Goal: Contribute content: Contribute content

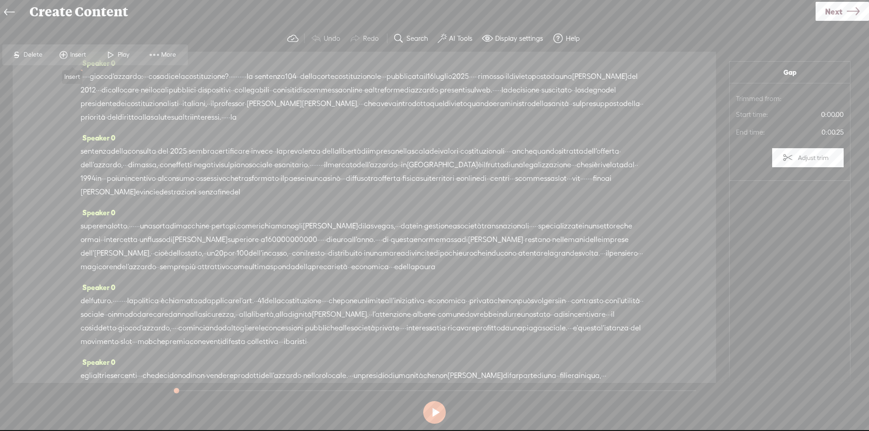
click at [81, 58] on span "Insert" at bounding box center [79, 54] width 18 height 9
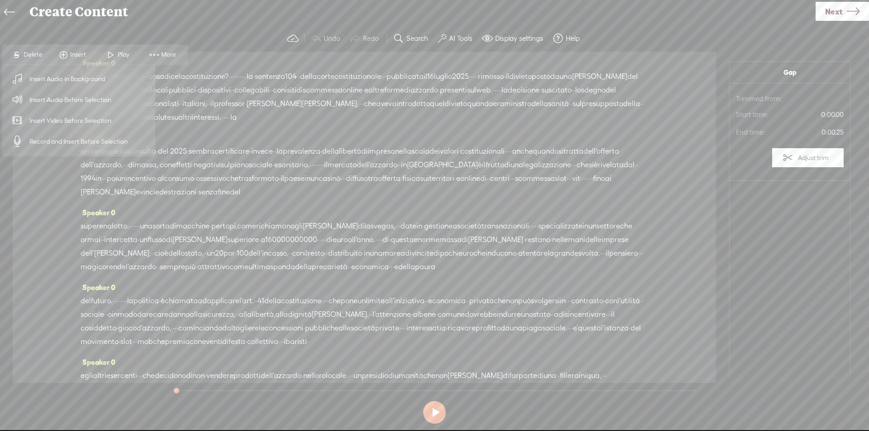
click at [78, 103] on span "Insert Audio Before Selection" at bounding box center [71, 100] width 118 height 20
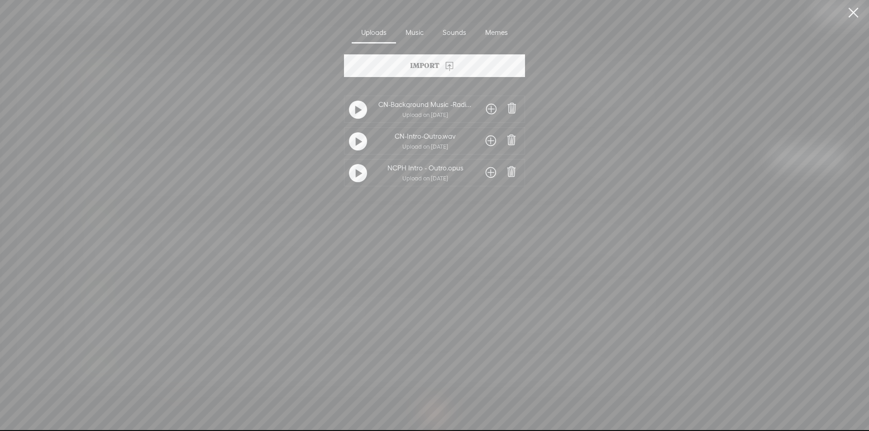
click at [492, 144] on span at bounding box center [491, 141] width 10 height 14
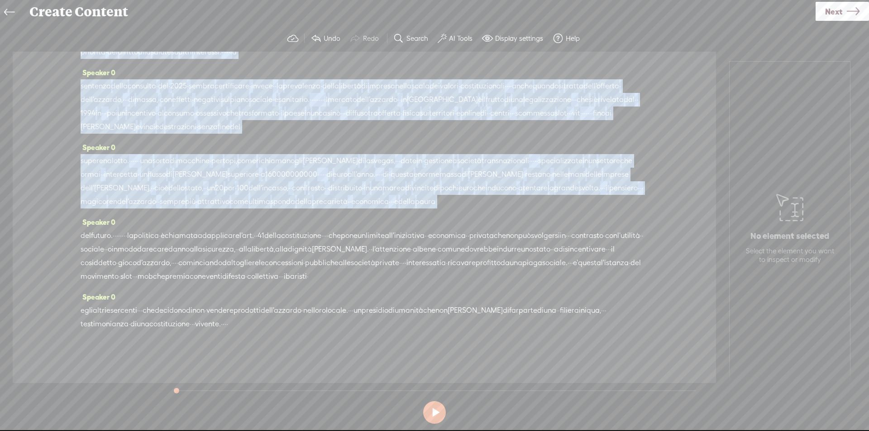
scroll to position [106, 0]
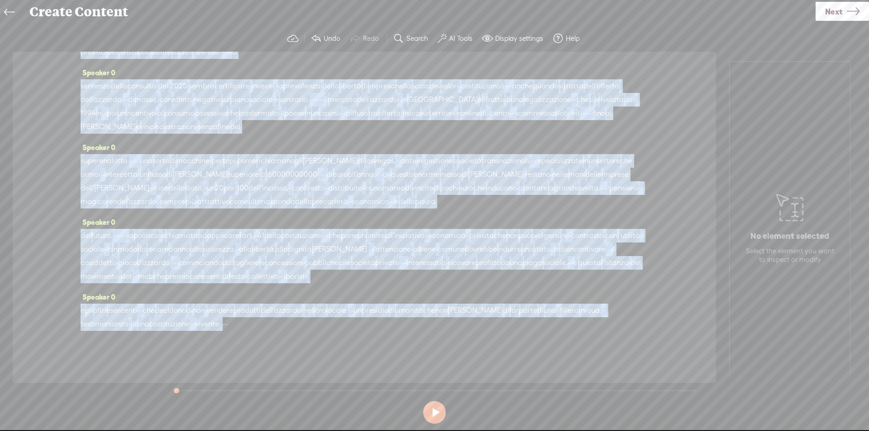
drag, startPoint x: 292, startPoint y: 73, endPoint x: 317, endPoint y: 325, distance: 253.5
click at [317, 325] on div "Speaker 0 · · · · · gioco d'azzardo: · · · cosa dice la costituzione? · · · · ·…" at bounding box center [365, 217] width 704 height 331
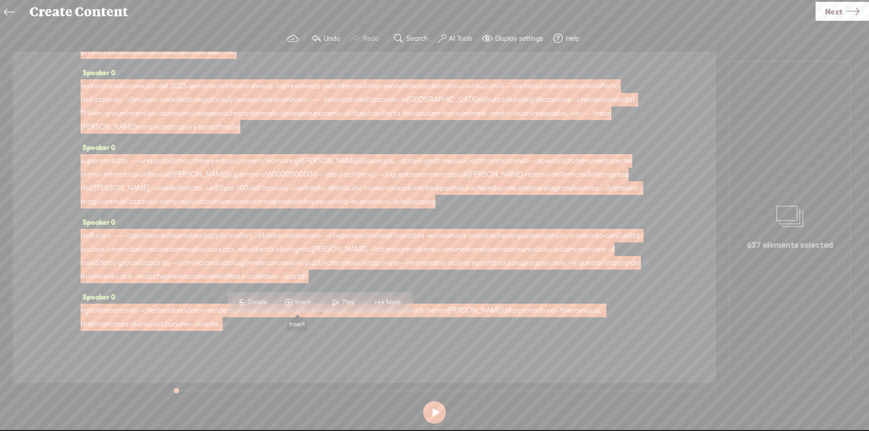
click at [302, 301] on span "Insert" at bounding box center [304, 301] width 18 height 9
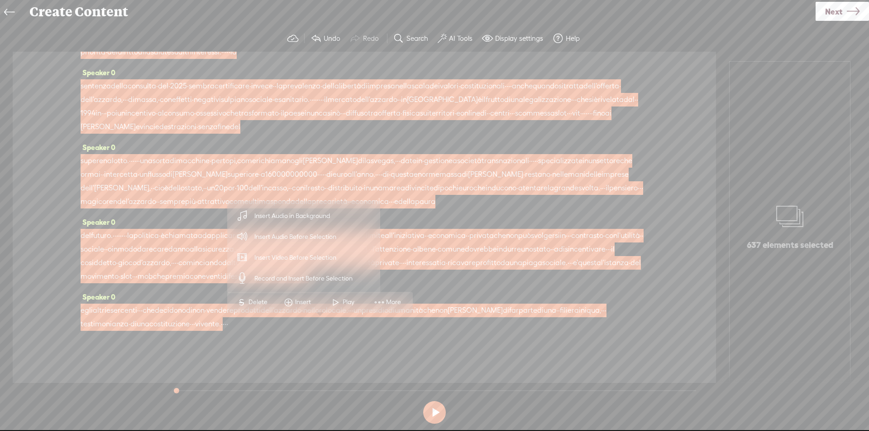
click at [326, 219] on span "Insert Audio in Background" at bounding box center [292, 216] width 111 height 20
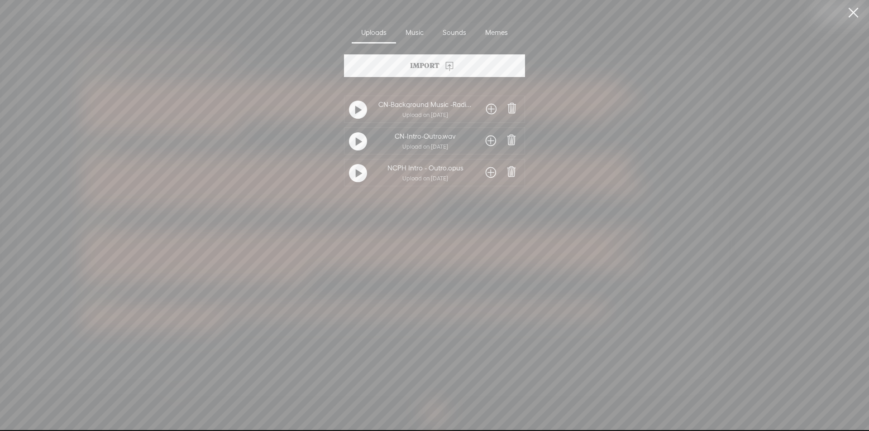
click at [487, 113] on span at bounding box center [491, 109] width 10 height 14
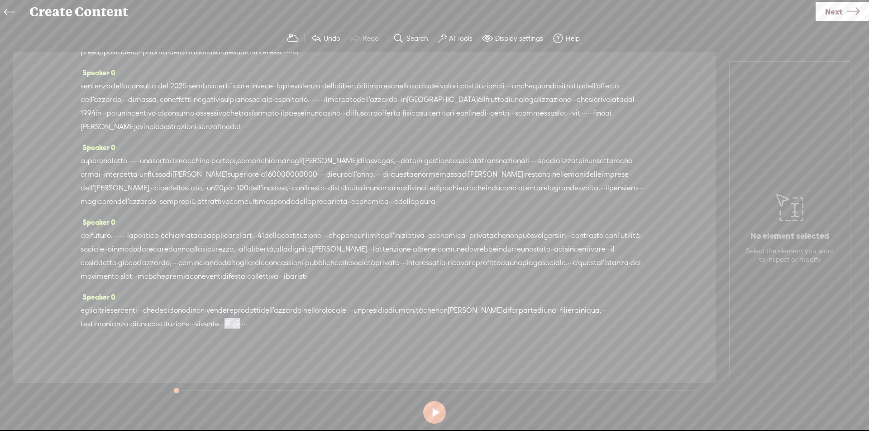
click at [265, 325] on span at bounding box center [256, 324] width 18 height 14
click at [247, 325] on span "·" at bounding box center [246, 324] width 2 height 14
click at [343, 302] on span "Insert" at bounding box center [339, 301] width 18 height 9
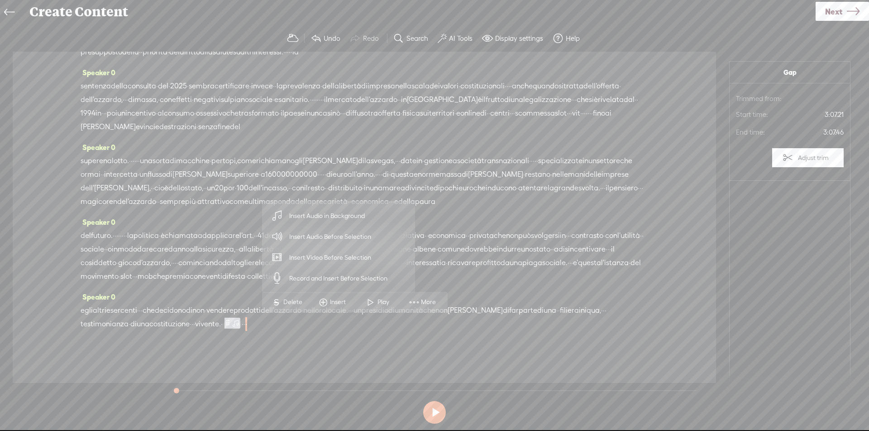
click at [347, 235] on span "Insert Audio Before Selection" at bounding box center [331, 236] width 118 height 20
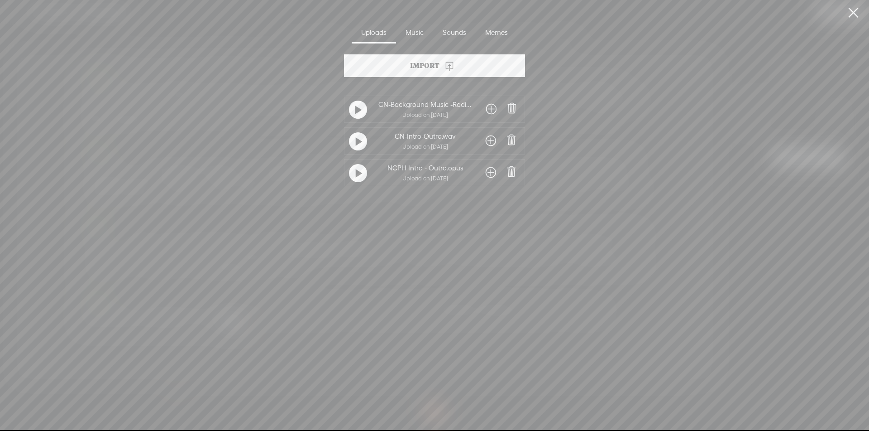
click at [490, 141] on span at bounding box center [491, 141] width 10 height 14
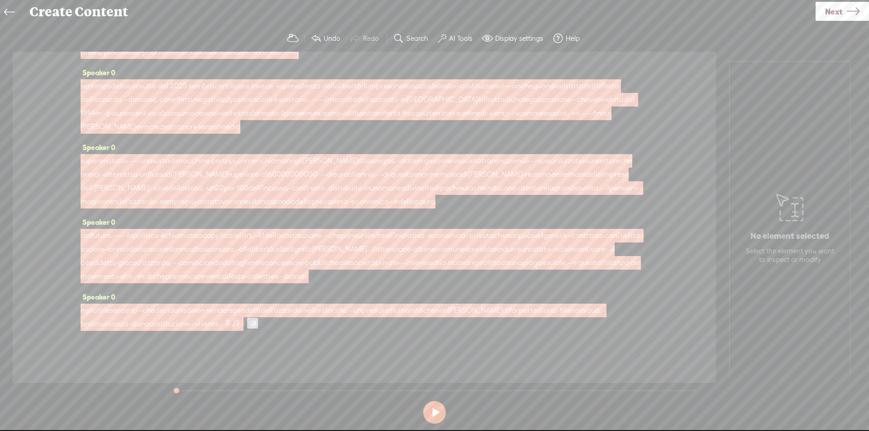
click at [231, 324] on span at bounding box center [228, 322] width 7 height 11
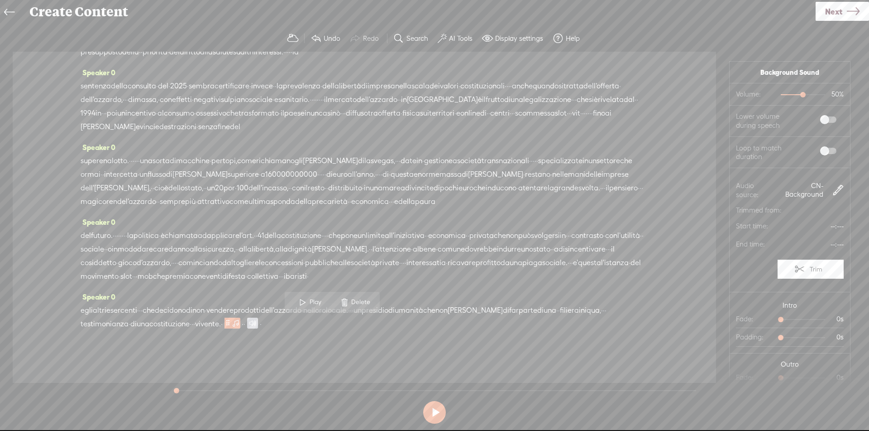
click at [821, 117] on span at bounding box center [828, 119] width 16 height 6
drag, startPoint x: 792, startPoint y: 96, endPoint x: 777, endPoint y: 94, distance: 14.6
click at [777, 94] on div at bounding box center [786, 95] width 21 height 21
click at [819, 156] on label at bounding box center [819, 150] width 49 height 15
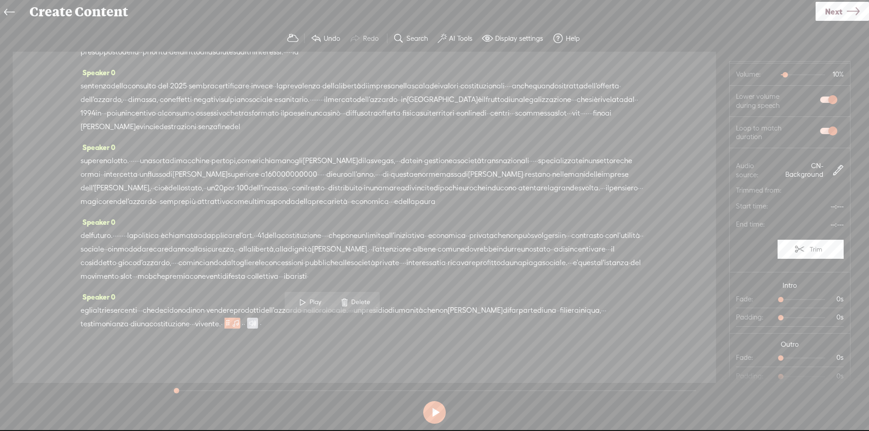
scroll to position [20, 0]
drag, startPoint x: 780, startPoint y: 299, endPoint x: 799, endPoint y: 301, distance: 19.1
click at [799, 301] on div at bounding box center [804, 299] width 21 height 21
drag, startPoint x: 778, startPoint y: 360, endPoint x: 798, endPoint y: 359, distance: 19.9
click at [798, 359] on div at bounding box center [808, 358] width 21 height 21
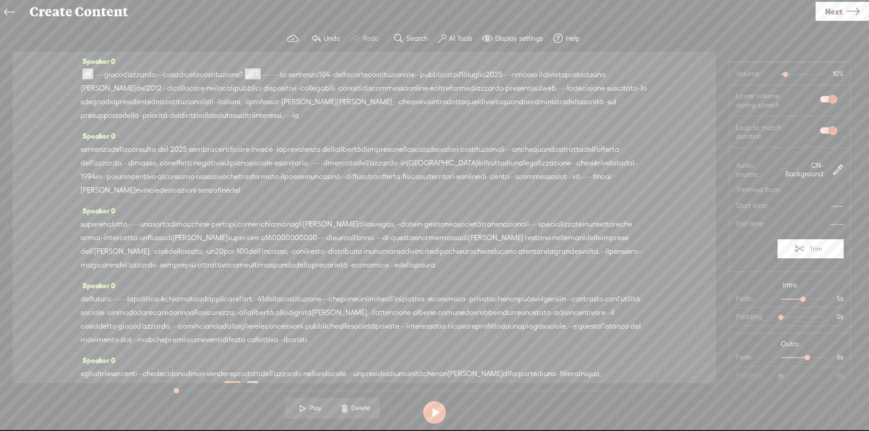
scroll to position [0, 0]
click at [456, 38] on label "AI Tools" at bounding box center [461, 38] width 24 height 9
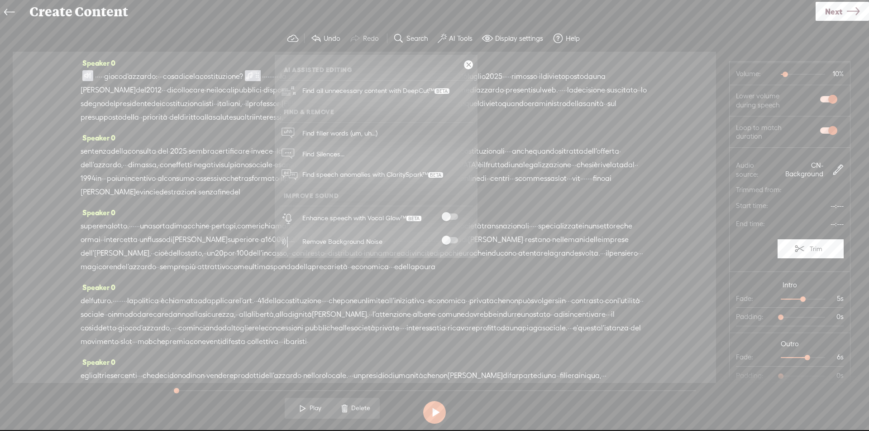
click at [451, 217] on span at bounding box center [450, 216] width 16 height 6
click at [452, 241] on span at bounding box center [450, 240] width 16 height 6
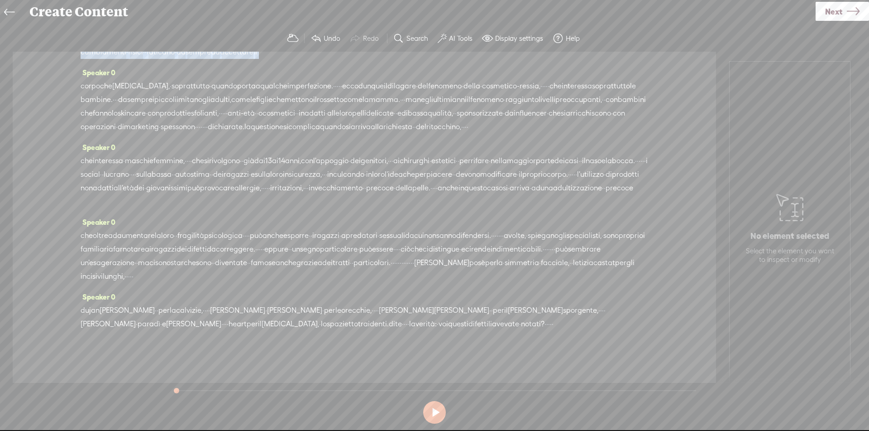
click at [462, 324] on div "Speaker 0 · · · · · · bambini · non piccoli adulti · di sara · fornaro · · · · …" at bounding box center [365, 217] width 704 height 331
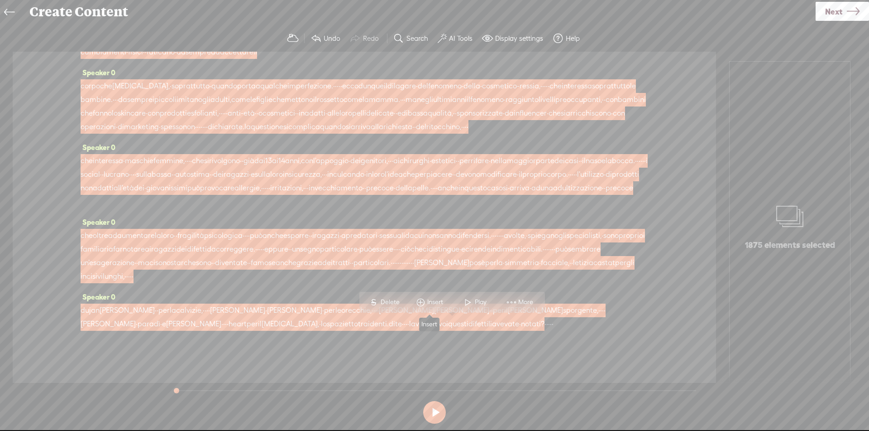
click at [424, 297] on span at bounding box center [421, 302] width 14 height 16
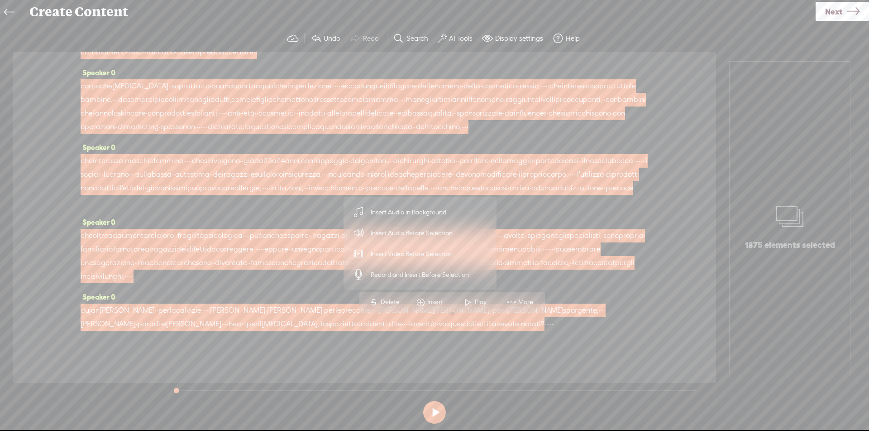
click at [436, 219] on span "Insert Audio in Background" at bounding box center [408, 212] width 111 height 20
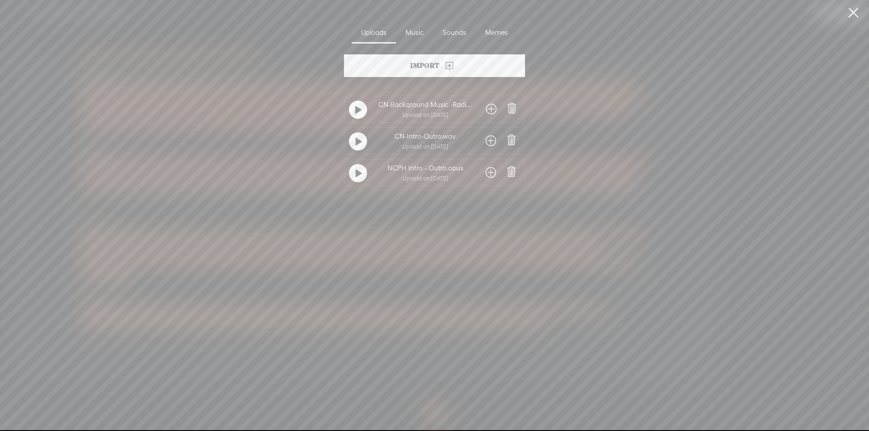
click at [491, 109] on span at bounding box center [491, 109] width 10 height 14
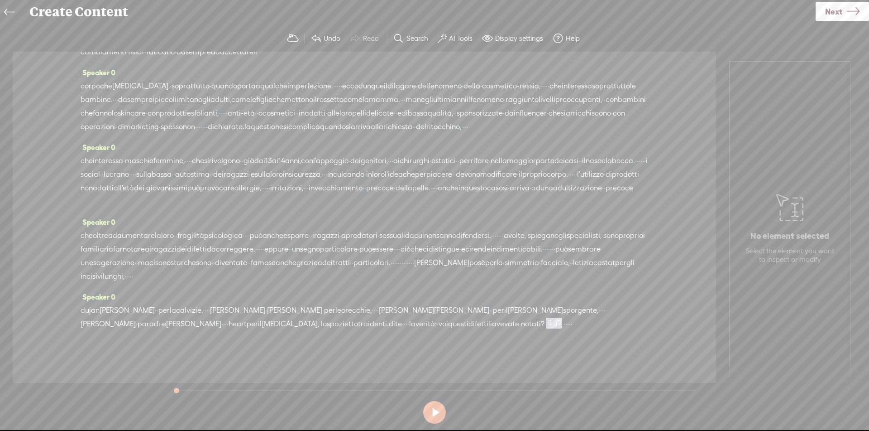
click at [569, 325] on span "·" at bounding box center [570, 324] width 2 height 14
click at [492, 306] on span "Insert" at bounding box center [487, 301] width 18 height 9
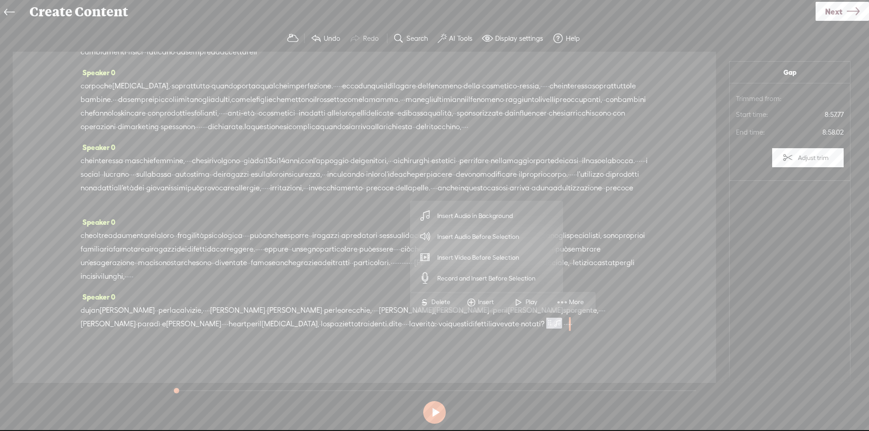
click at [485, 235] on span "Insert Audio Before Selection" at bounding box center [479, 236] width 118 height 20
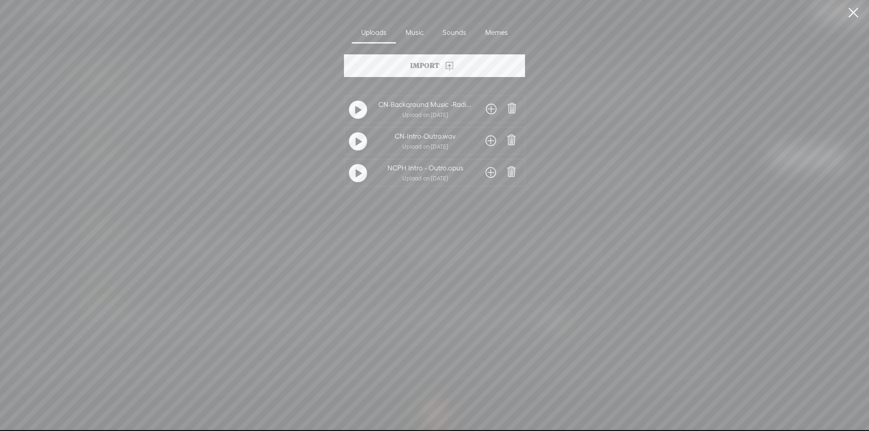
click at [488, 142] on span at bounding box center [491, 141] width 10 height 14
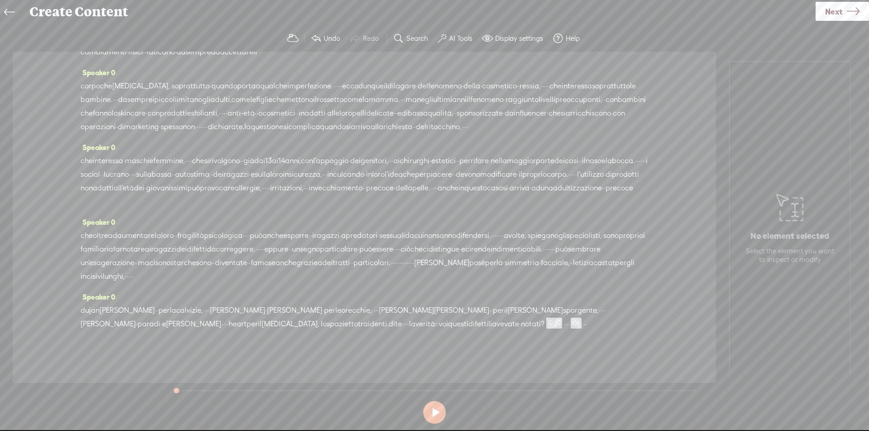
click at [553, 326] on span at bounding box center [557, 322] width 9 height 11
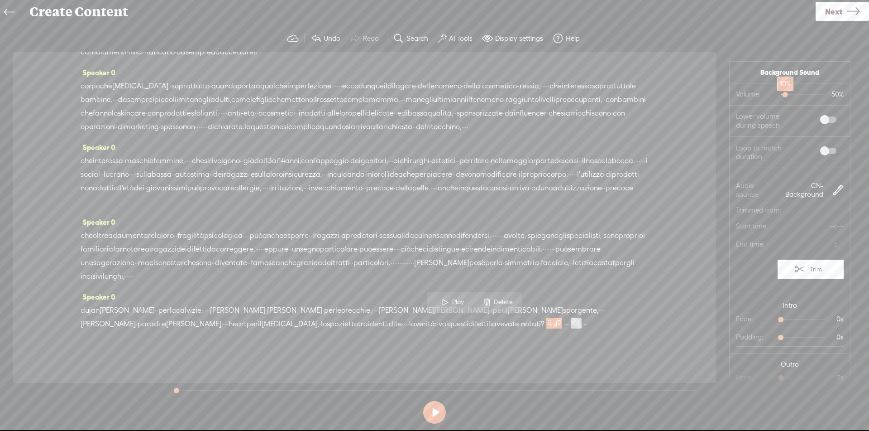
drag, startPoint x: 795, startPoint y: 96, endPoint x: 781, endPoint y: 98, distance: 14.7
click at [781, 98] on div at bounding box center [786, 95] width 21 height 21
click at [820, 119] on span at bounding box center [828, 119] width 16 height 6
click at [821, 153] on span at bounding box center [828, 151] width 16 height 6
drag, startPoint x: 787, startPoint y: 319, endPoint x: 797, endPoint y: 320, distance: 10.0
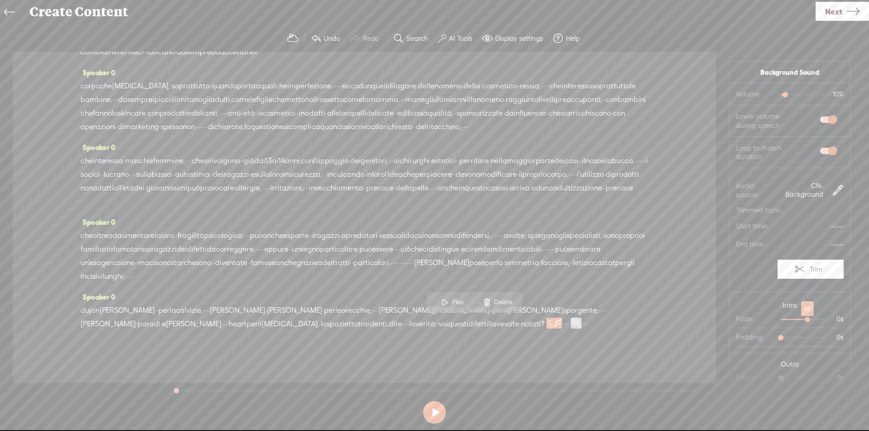
click at [798, 320] on div at bounding box center [808, 320] width 21 height 21
drag, startPoint x: 777, startPoint y: 377, endPoint x: 799, endPoint y: 376, distance: 21.7
click at [799, 376] on div at bounding box center [808, 378] width 21 height 21
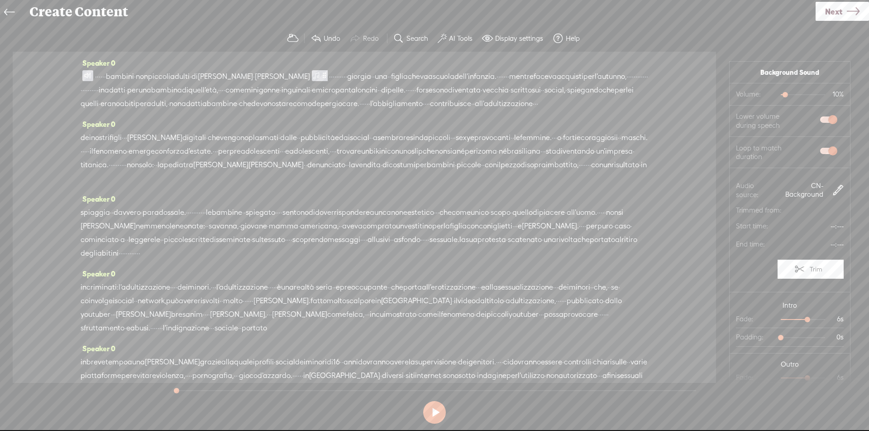
click at [91, 73] on span at bounding box center [87, 75] width 11 height 11
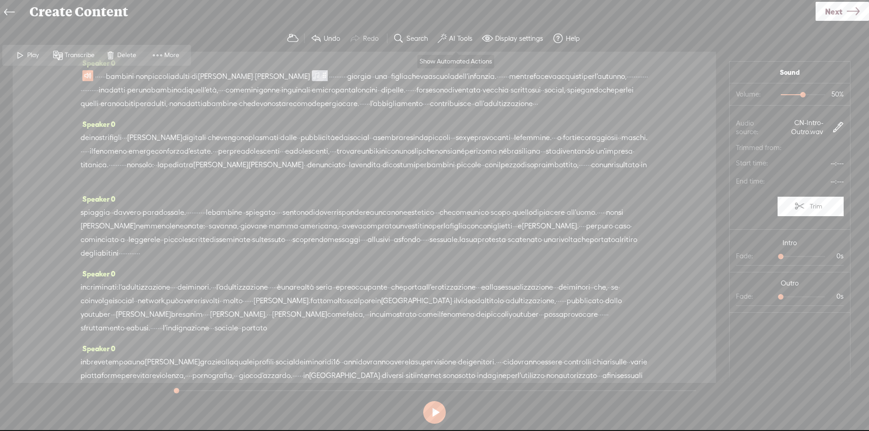
click at [469, 33] on button "AI Tools" at bounding box center [456, 38] width 44 height 18
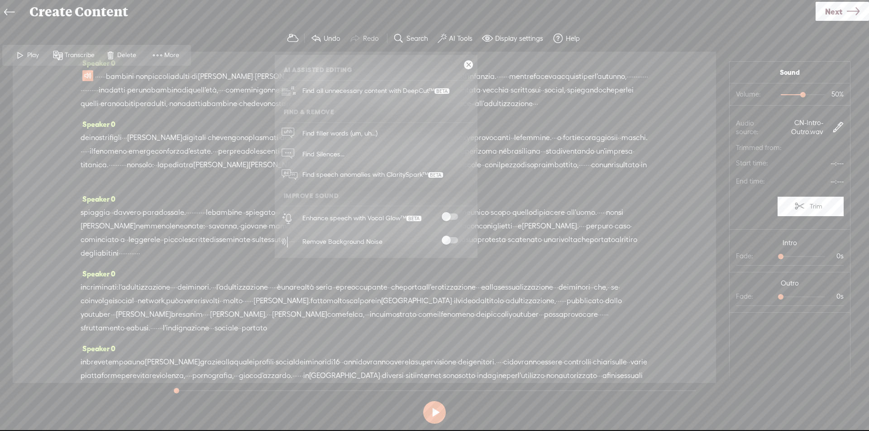
click at [450, 213] on span at bounding box center [450, 216] width 16 height 6
click at [453, 243] on span at bounding box center [450, 240] width 16 height 6
click at [464, 62] on link at bounding box center [468, 64] width 9 height 9
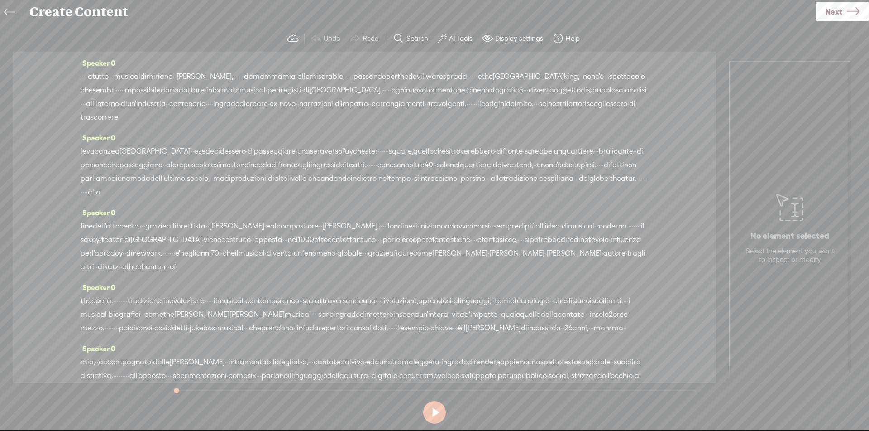
click at [81, 82] on span "·" at bounding box center [82, 77] width 2 height 14
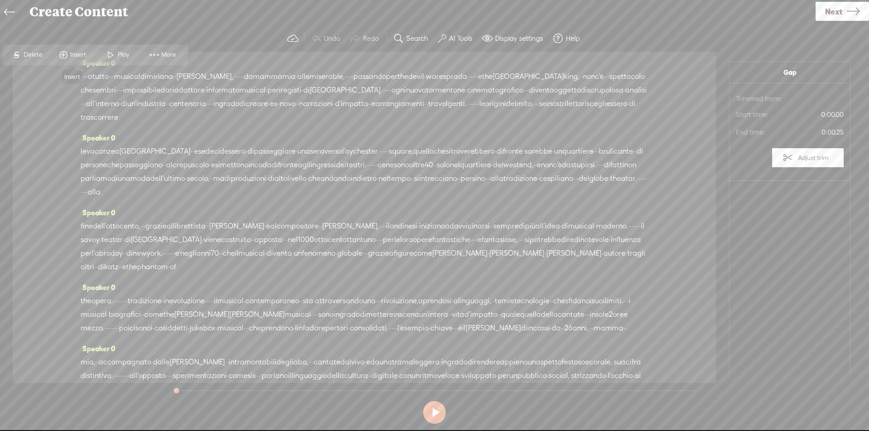
click at [80, 56] on span "Insert" at bounding box center [79, 54] width 18 height 9
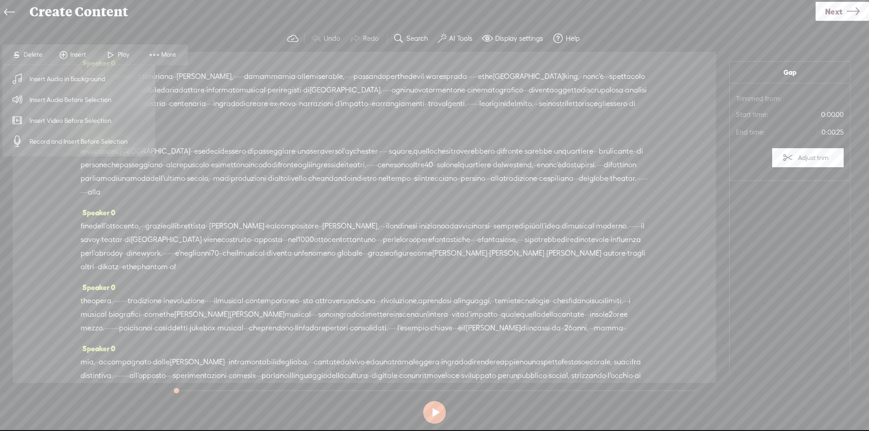
click at [72, 103] on span "Insert Audio Before Selection" at bounding box center [71, 100] width 118 height 20
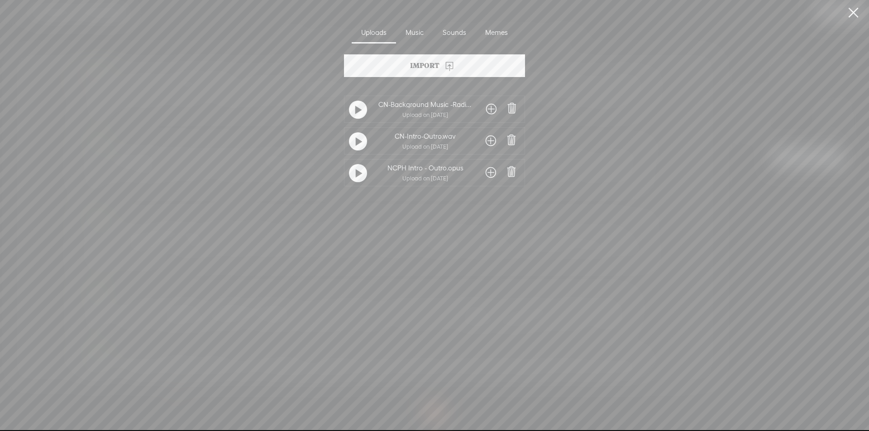
click at [489, 139] on span at bounding box center [491, 141] width 10 height 14
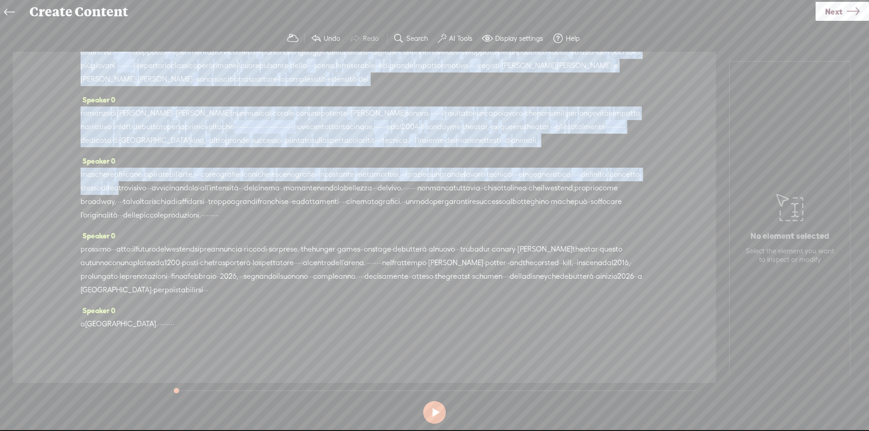
scroll to position [378, 0]
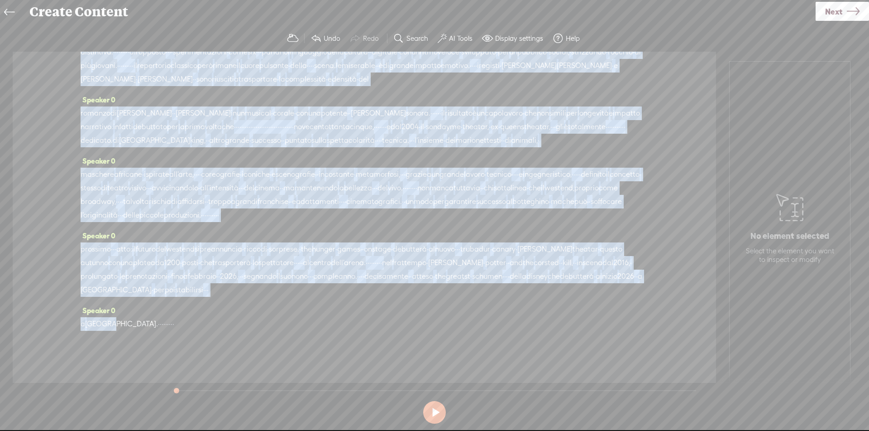
drag, startPoint x: 263, startPoint y: 76, endPoint x: 110, endPoint y: 327, distance: 294.2
click at [110, 327] on div "Speaker 0 · · · · a tutto · · · musical di miriana · · [PERSON_NAME], · · · · ·…" at bounding box center [365, 217] width 704 height 331
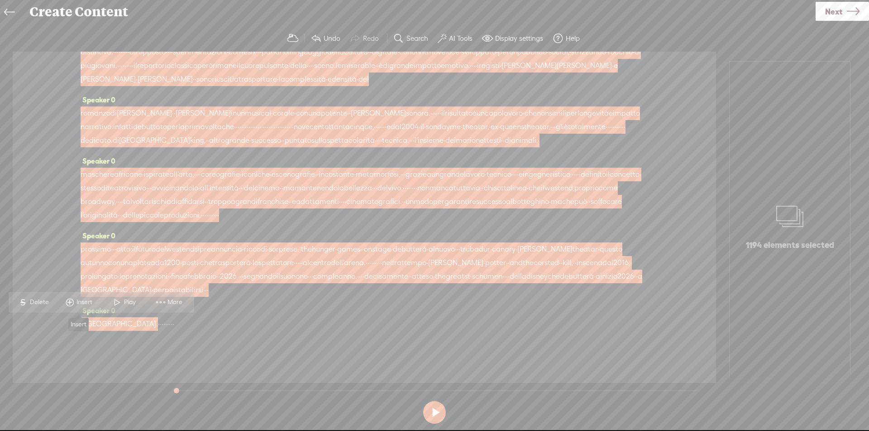
click at [82, 302] on span "Insert" at bounding box center [86, 301] width 18 height 9
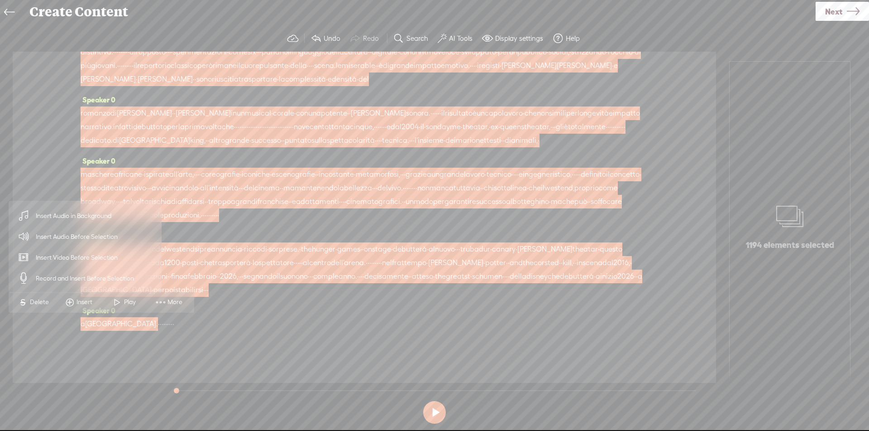
click at [100, 211] on span "Insert Audio in Background" at bounding box center [73, 216] width 111 height 20
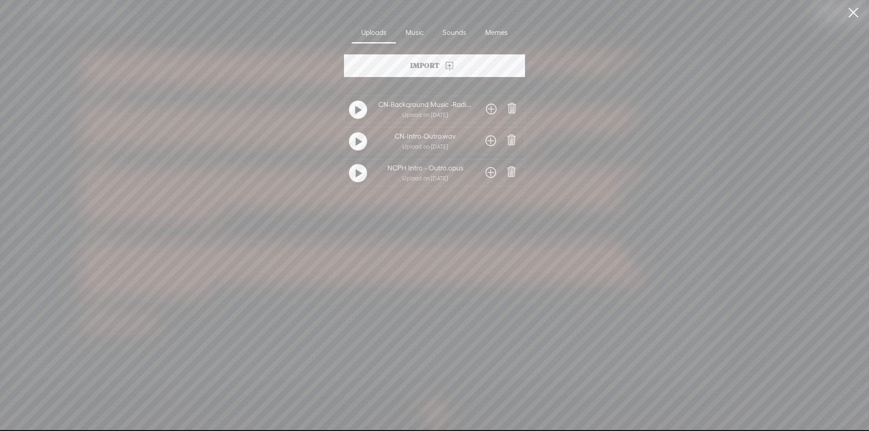
click at [489, 107] on span at bounding box center [491, 109] width 10 height 14
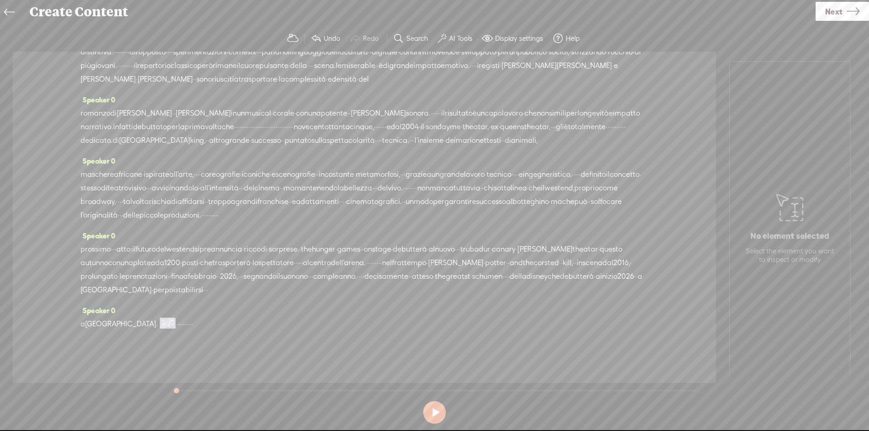
click at [182, 324] on span "·" at bounding box center [183, 324] width 2 height 14
click at [148, 304] on span "Insert" at bounding box center [129, 302] width 45 height 16
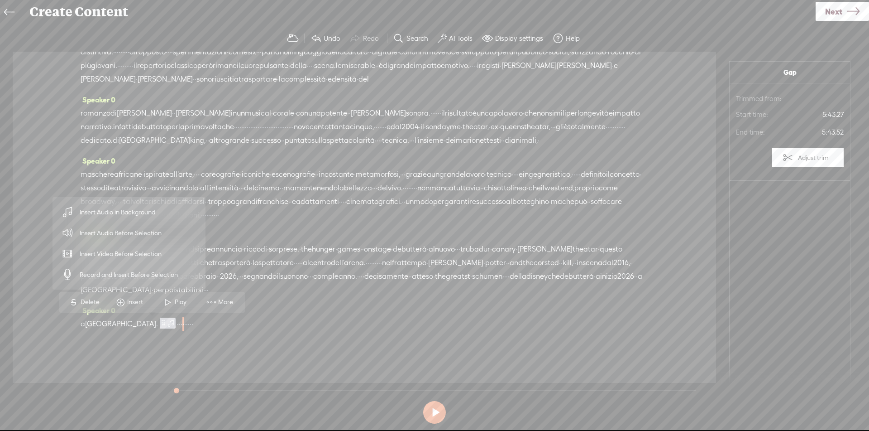
click at [148, 238] on span "Insert Audio Before Selection" at bounding box center [121, 233] width 118 height 20
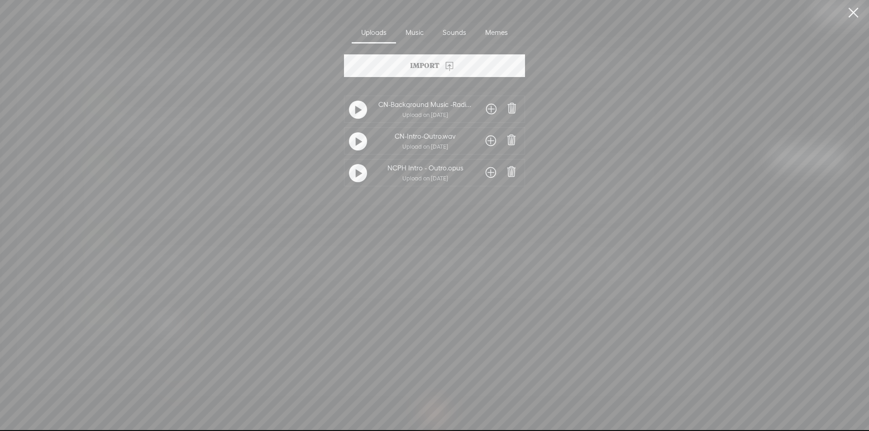
click at [492, 139] on span at bounding box center [491, 141] width 10 height 14
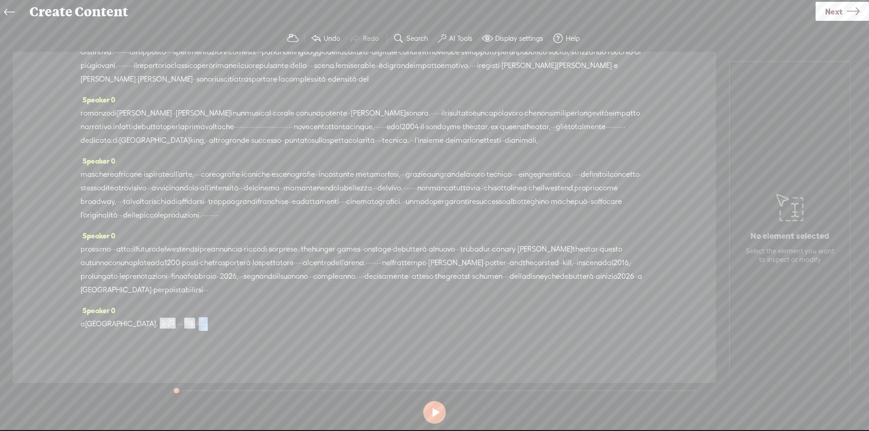
drag, startPoint x: 167, startPoint y: 325, endPoint x: 273, endPoint y: 325, distance: 106.8
click at [273, 325] on div "a [GEOGRAPHIC_DATA]. · · · · · · · · ·" at bounding box center [365, 324] width 568 height 14
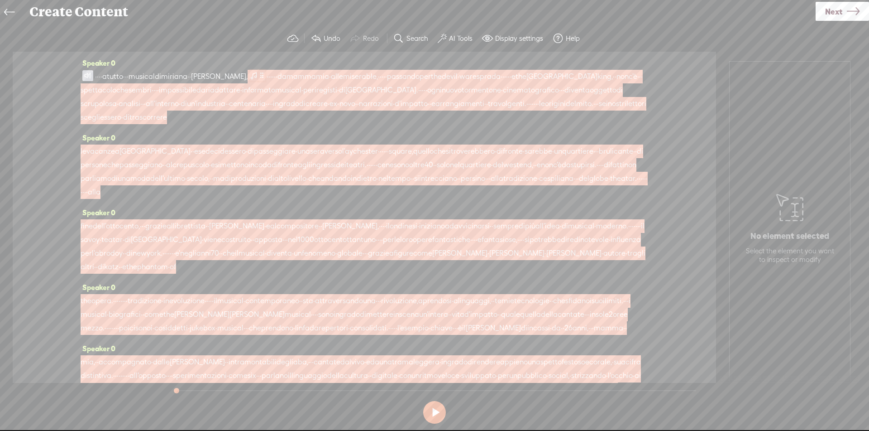
click at [265, 75] on span at bounding box center [262, 75] width 7 height 11
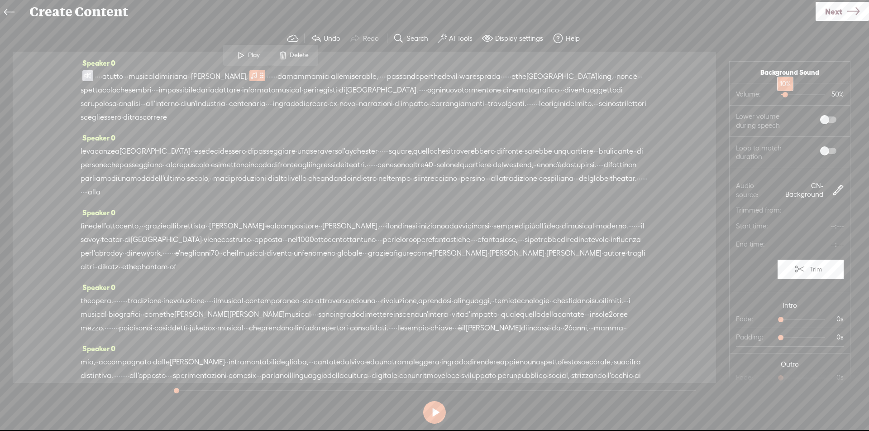
drag, startPoint x: 785, startPoint y: 94, endPoint x: 778, endPoint y: 94, distance: 6.4
click at [778, 94] on div at bounding box center [786, 95] width 21 height 21
click at [820, 117] on span at bounding box center [828, 119] width 16 height 6
click at [820, 148] on span at bounding box center [828, 151] width 16 height 6
drag, startPoint x: 779, startPoint y: 321, endPoint x: 798, endPoint y: 323, distance: 19.6
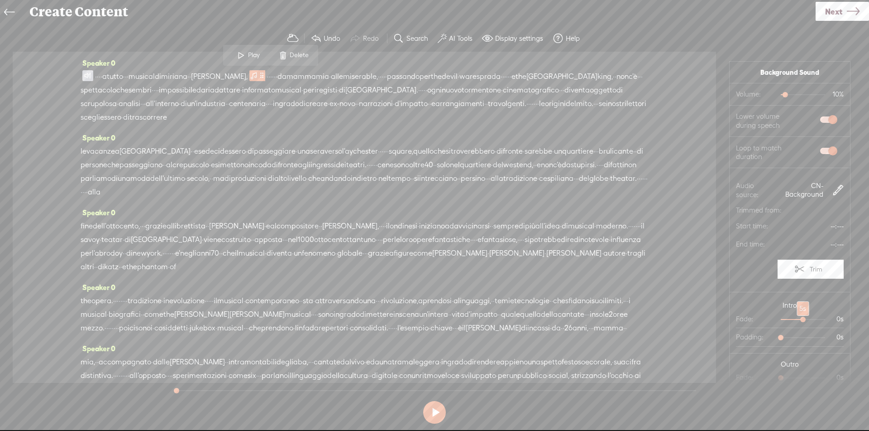
click at [798, 323] on div at bounding box center [804, 320] width 21 height 21
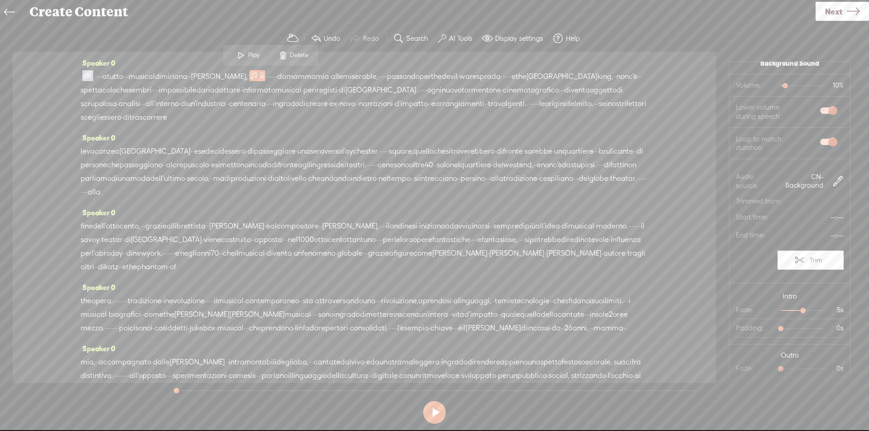
scroll to position [20, 0]
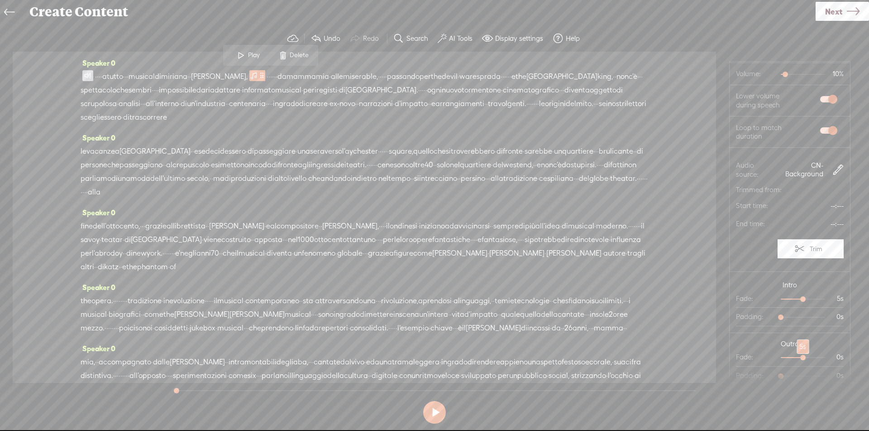
drag, startPoint x: 775, startPoint y: 358, endPoint x: 791, endPoint y: 358, distance: 16.8
click at [794, 358] on div at bounding box center [804, 358] width 21 height 21
click at [457, 40] on label "AI Tools" at bounding box center [461, 38] width 24 height 9
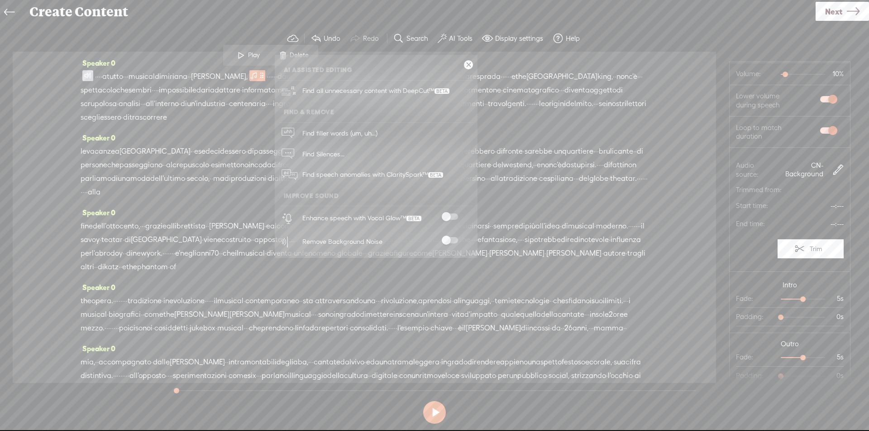
click at [453, 217] on span at bounding box center [450, 216] width 16 height 6
click at [451, 240] on span at bounding box center [450, 240] width 16 height 6
